Goal: Complete application form

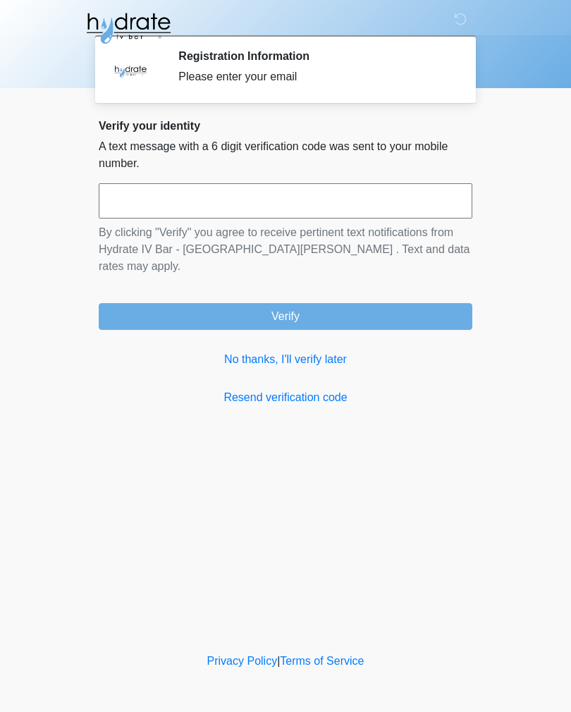
click at [334, 199] on input "text" at bounding box center [286, 200] width 374 height 35
type input "******"
click at [410, 303] on button "Verify" at bounding box center [286, 316] width 374 height 27
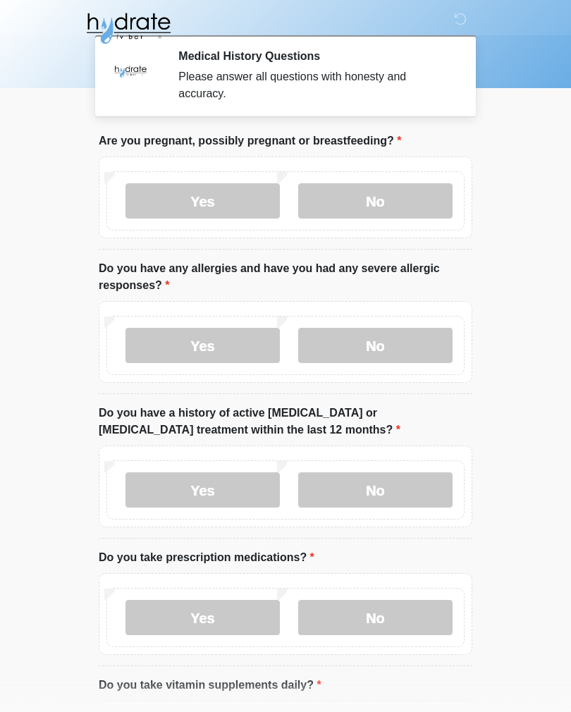
click at [404, 195] on label "No" at bounding box center [375, 200] width 154 height 35
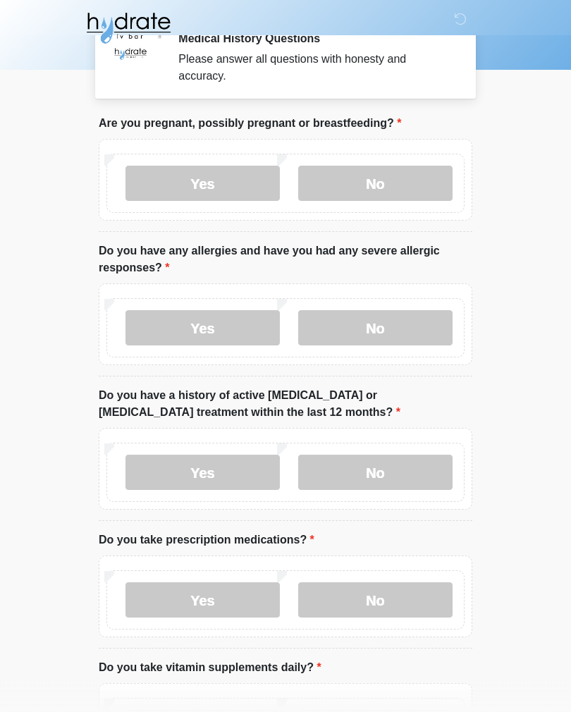
scroll to position [20, 0]
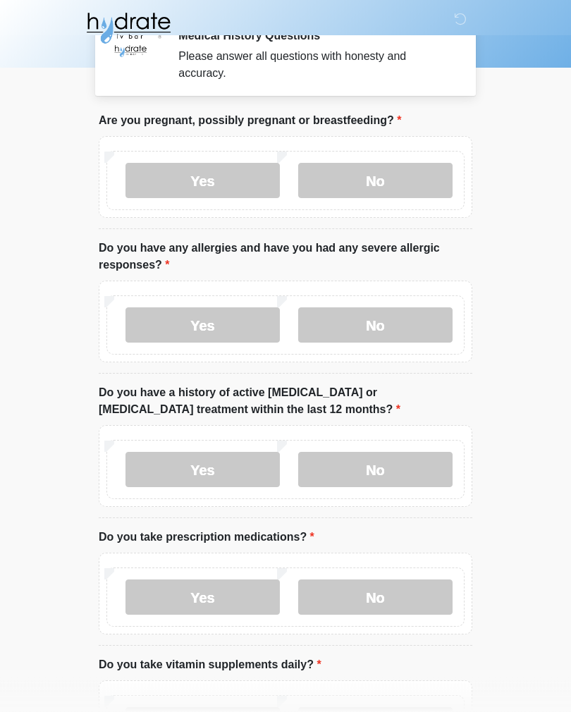
click at [424, 327] on label "No" at bounding box center [375, 325] width 154 height 35
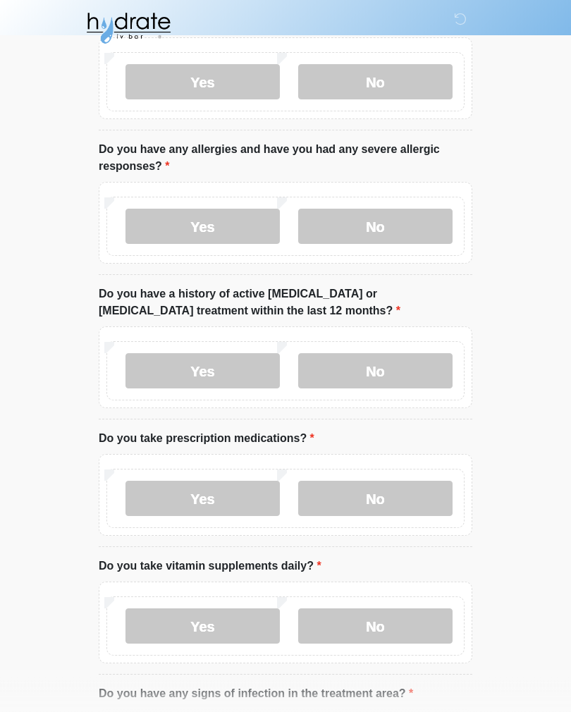
scroll to position [121, 0]
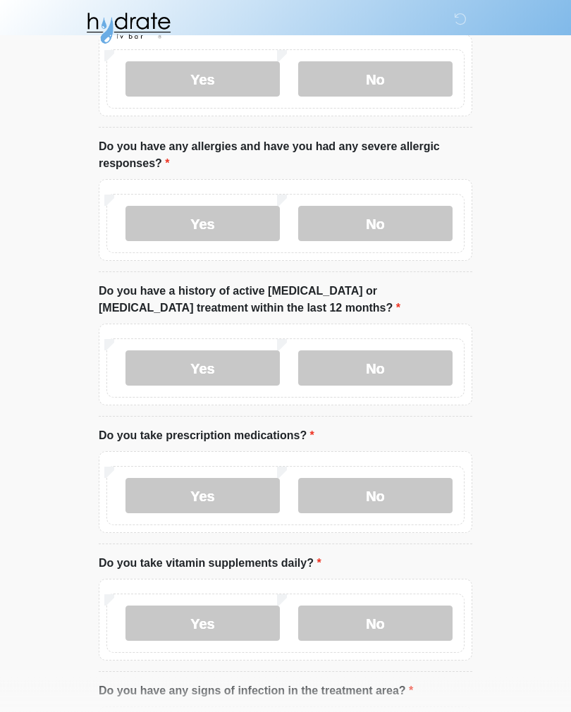
click at [430, 361] on label "No" at bounding box center [375, 368] width 154 height 35
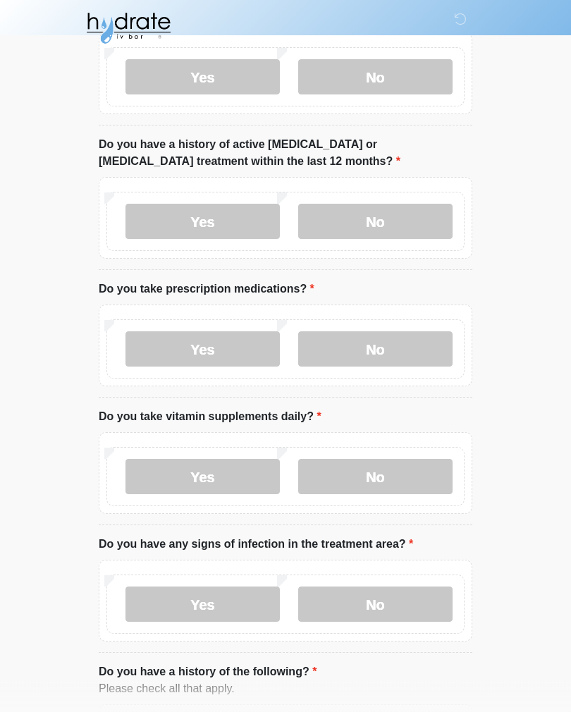
scroll to position [269, 0]
click at [408, 344] on label "No" at bounding box center [375, 348] width 154 height 35
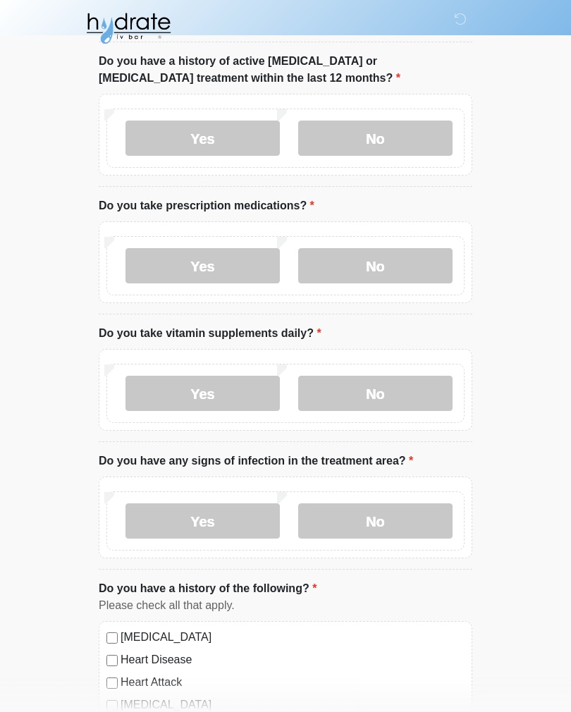
scroll to position [352, 0]
click at [411, 393] on label "No" at bounding box center [375, 392] width 154 height 35
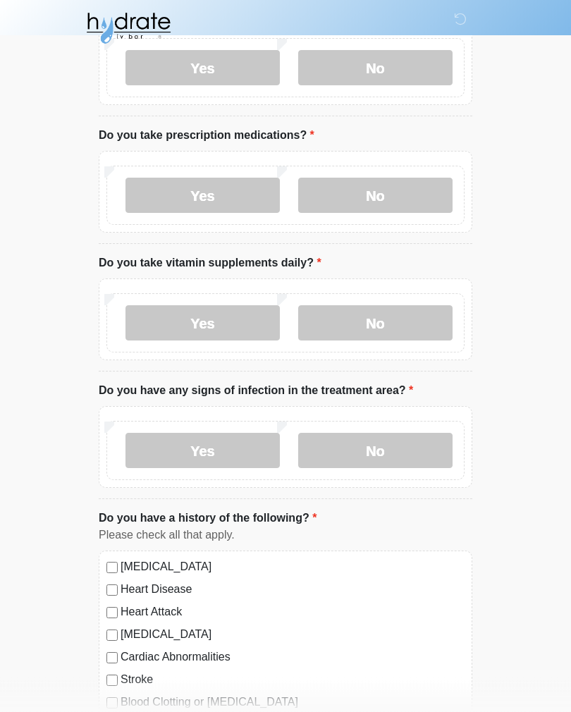
scroll to position [422, 0]
click at [415, 441] on label "No" at bounding box center [375, 450] width 154 height 35
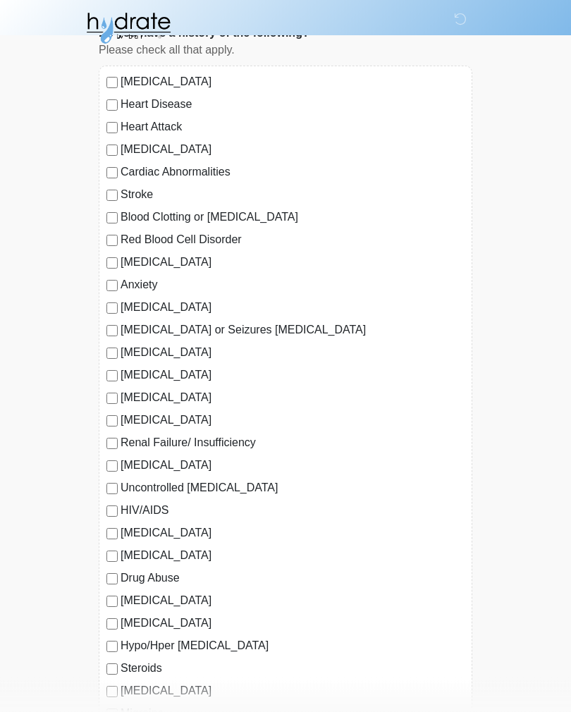
scroll to position [908, 0]
click at [149, 279] on label "Anxiety" at bounding box center [293, 284] width 344 height 17
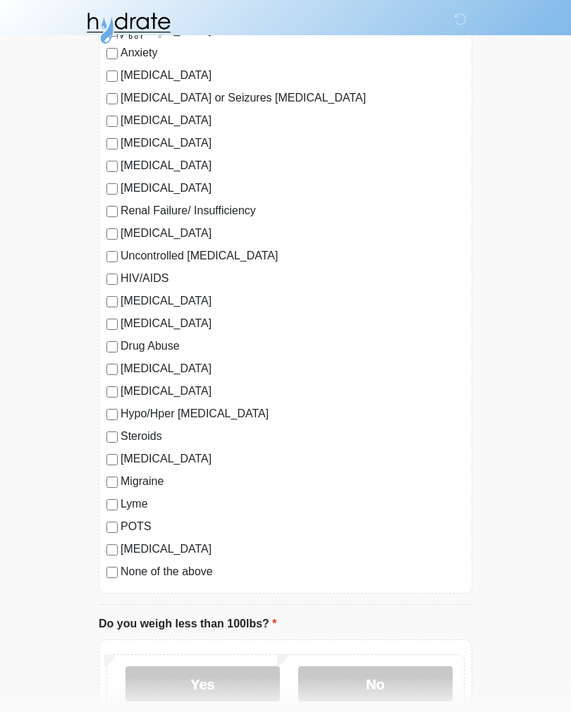
scroll to position [1139, 0]
click at [193, 316] on label "[MEDICAL_DATA]" at bounding box center [293, 323] width 344 height 17
click at [198, 315] on label "[MEDICAL_DATA]" at bounding box center [293, 323] width 344 height 17
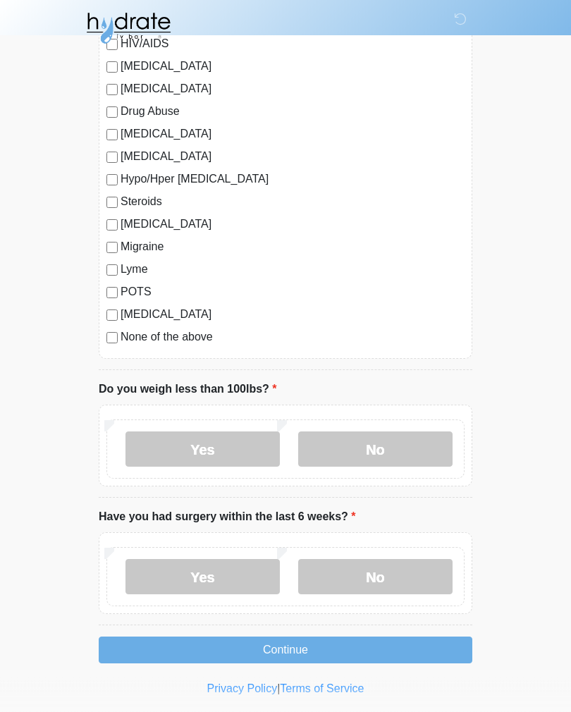
scroll to position [1376, 0]
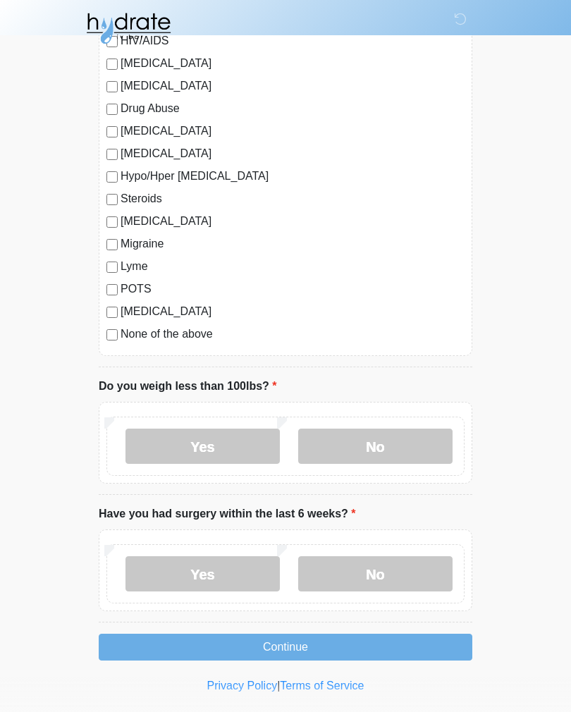
click at [408, 441] on label "No" at bounding box center [375, 445] width 154 height 35
click at [394, 562] on label "No" at bounding box center [375, 573] width 154 height 35
click at [386, 639] on button "Continue" at bounding box center [286, 647] width 374 height 27
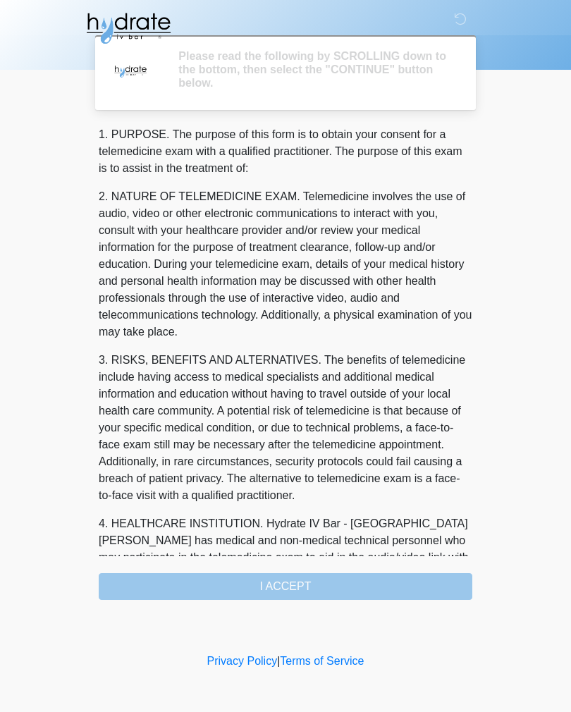
scroll to position [0, 0]
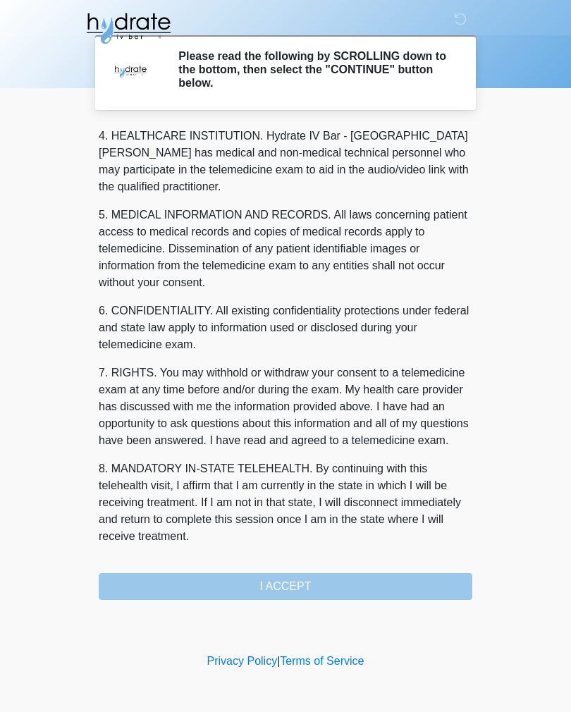
click at [358, 586] on div "1. PURPOSE. The purpose of this form is to obtain your consent for a telemedici…" at bounding box center [286, 363] width 374 height 474
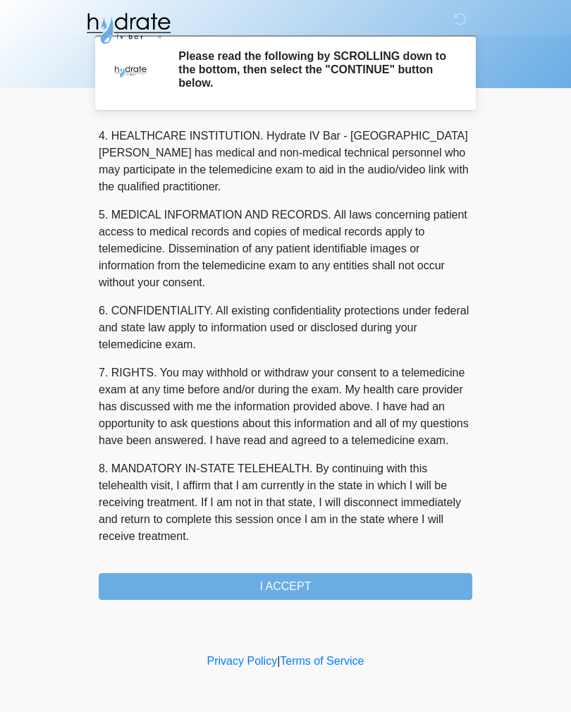
scroll to position [405, 0]
click at [400, 581] on button "I ACCEPT" at bounding box center [286, 586] width 374 height 27
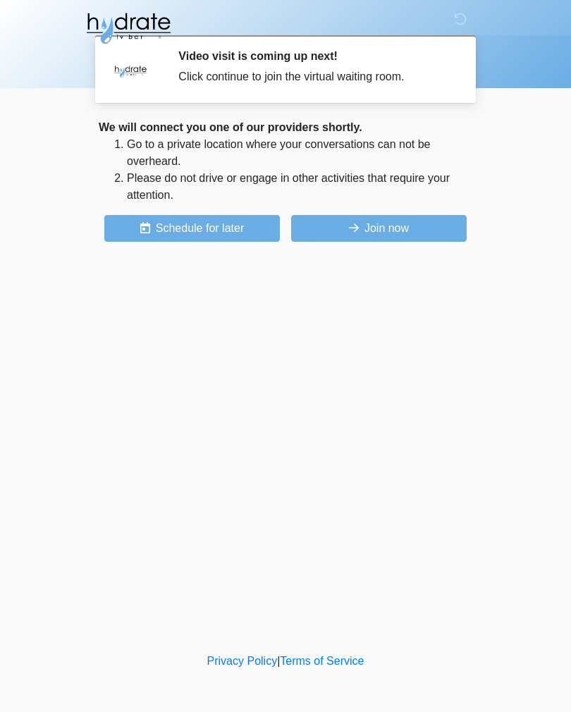
click at [403, 224] on button "Join now" at bounding box center [378, 228] width 175 height 27
